Goal: Find specific page/section: Find specific page/section

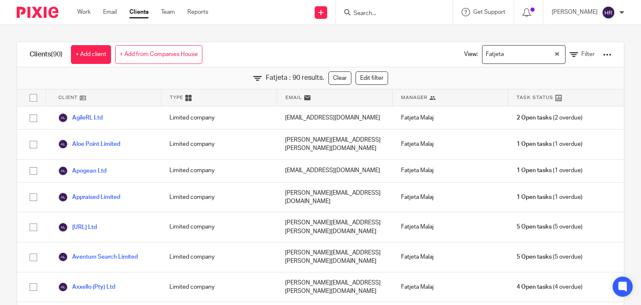
drag, startPoint x: 259, startPoint y: 78, endPoint x: 315, endPoint y: 87, distance: 57.1
click at [315, 87] on div "Fatjeta : 90 results. Clear Edit filter" at bounding box center [320, 78] width 607 height 22
click at [259, 86] on div "Fatjeta : 90 results. Clear Edit filter" at bounding box center [320, 78] width 607 height 22
drag, startPoint x: 260, startPoint y: 80, endPoint x: 315, endPoint y: 82, distance: 55.2
click at [315, 82] on span "Fatjeta : 90 results." at bounding box center [295, 78] width 58 height 10
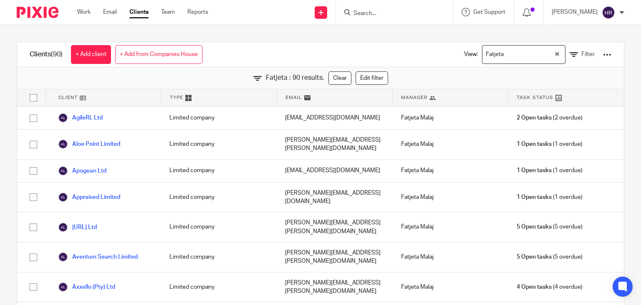
click at [270, 80] on span "Fatjeta : 90 results." at bounding box center [295, 78] width 58 height 10
drag, startPoint x: 262, startPoint y: 79, endPoint x: 315, endPoint y: 83, distance: 53.6
click at [315, 83] on div "Fatjeta : 90 results. Clear Edit filter" at bounding box center [320, 78] width 607 height 22
click at [287, 54] on div "Clients (90) + Add client + Add from Companies House View: Fatjeta Loading... F…" at bounding box center [320, 54] width 607 height 25
click at [402, 16] on input "Search" at bounding box center [390, 14] width 75 height 8
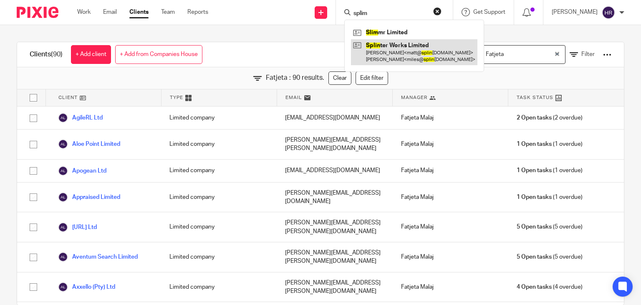
type input "splim"
click at [395, 51] on link at bounding box center [414, 52] width 127 height 26
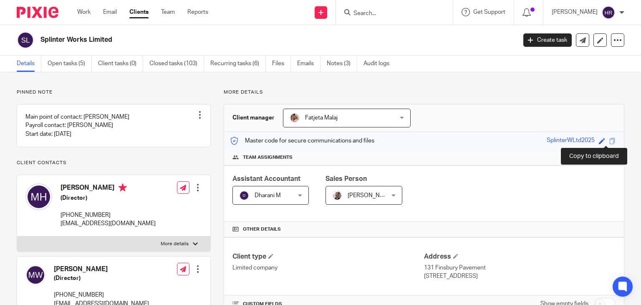
click at [610, 139] on span at bounding box center [613, 141] width 6 height 6
click at [401, 19] on div at bounding box center [394, 12] width 117 height 25
click at [399, 15] on input "Search" at bounding box center [390, 14] width 75 height 8
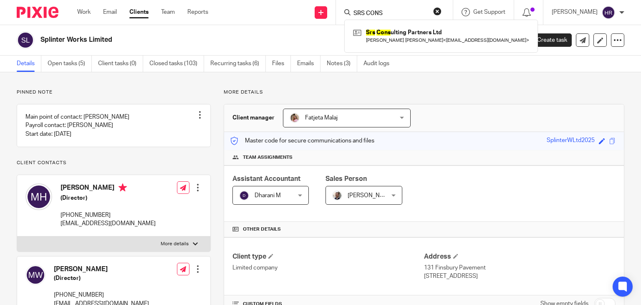
type input "SRS CONS"
click at [412, 46] on div "Srs Cons ulting Partners Ltd [PERSON_NAME] [PERSON_NAME] < [EMAIL_ADDRESS][DOMA…" at bounding box center [441, 36] width 194 height 33
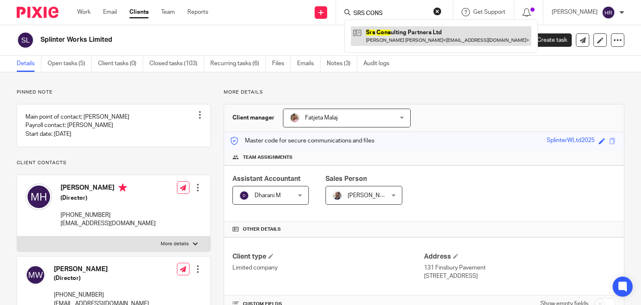
click at [410, 41] on link at bounding box center [441, 35] width 180 height 19
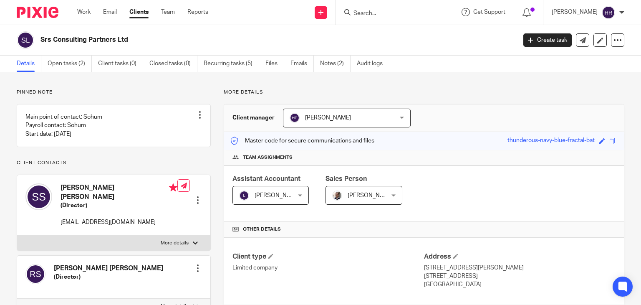
click at [607, 138] on div "Save thunderous-navy-blue-fractal-bat" at bounding box center [563, 141] width 110 height 10
click at [610, 140] on span at bounding box center [613, 141] width 6 height 6
click at [361, 20] on div at bounding box center [394, 12] width 117 height 25
click at [361, 17] on div at bounding box center [394, 12] width 117 height 25
click at [360, 15] on input "Search" at bounding box center [390, 14] width 75 height 8
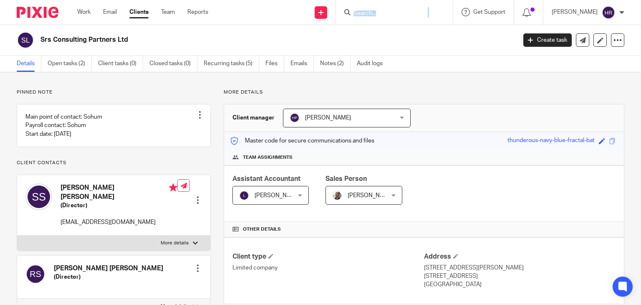
click at [359, 14] on input "Search" at bounding box center [390, 14] width 75 height 8
click at [379, 16] on input "Search" at bounding box center [390, 14] width 75 height 8
click at [374, 13] on input "Search" at bounding box center [390, 14] width 75 height 8
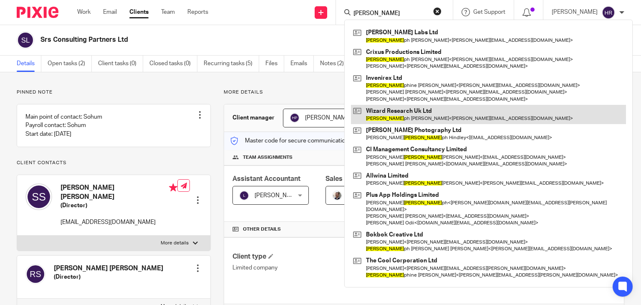
type input "jose"
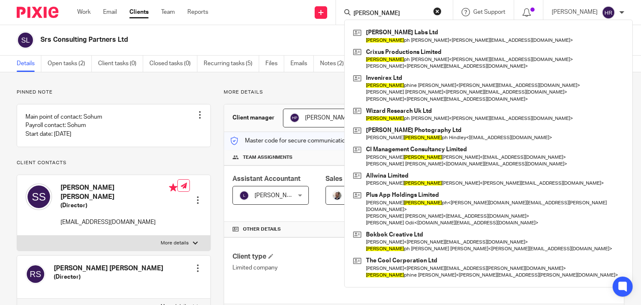
click at [187, 37] on h2 "Srs Consulting Partners Ltd" at bounding box center [228, 39] width 377 height 9
